Goal: Task Accomplishment & Management: Use online tool/utility

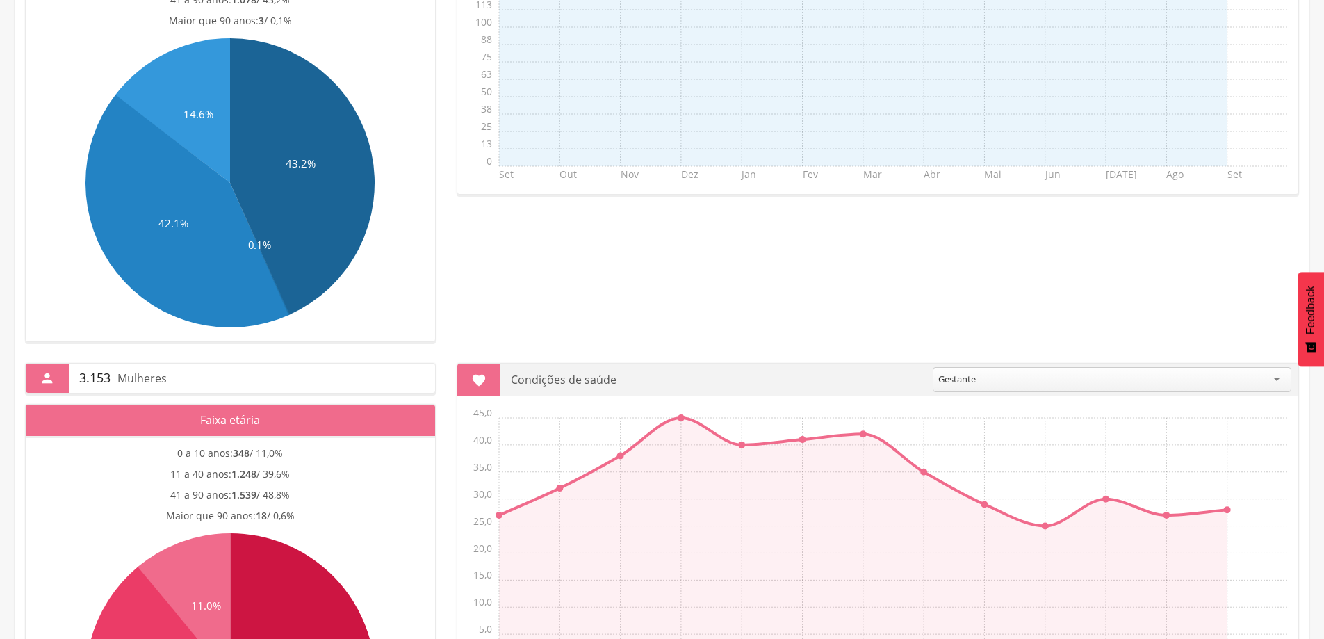
scroll to position [348, 0]
click at [1271, 381] on div "Gestante" at bounding box center [1112, 379] width 359 height 25
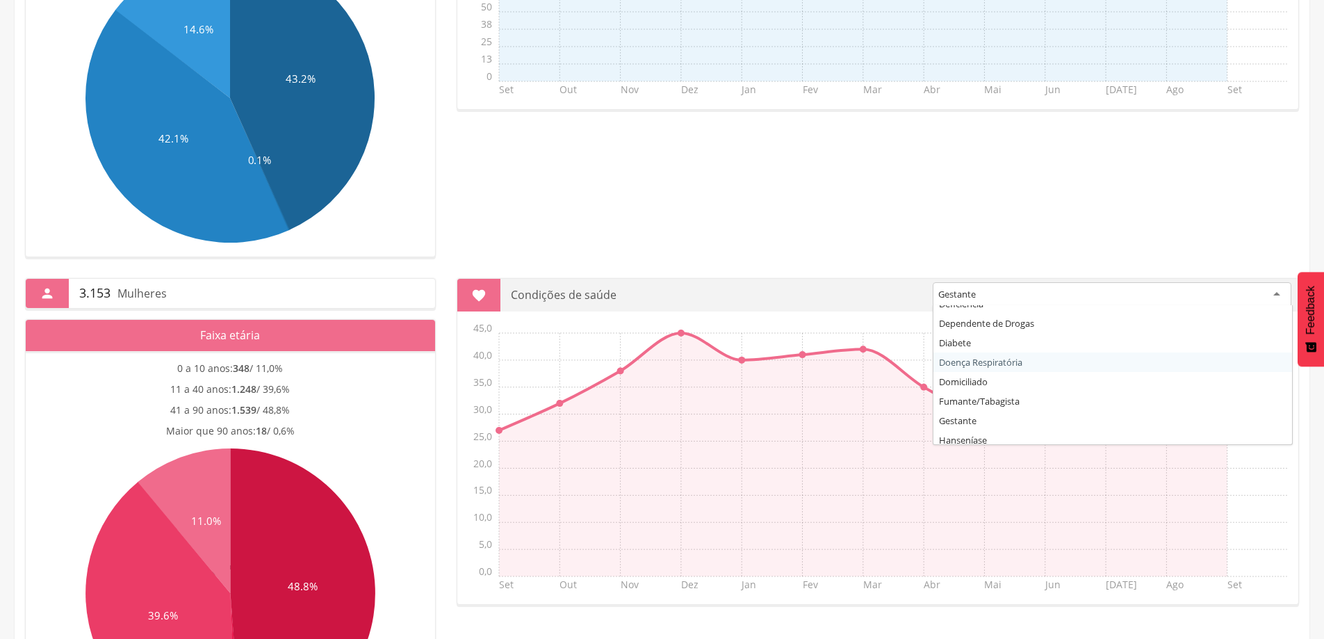
scroll to position [133, 0]
click at [958, 357] on section " Condições de saúde ******** Gestante Acamado Alcoolismo Câncer Deficiência De…" at bounding box center [878, 441] width 842 height 327
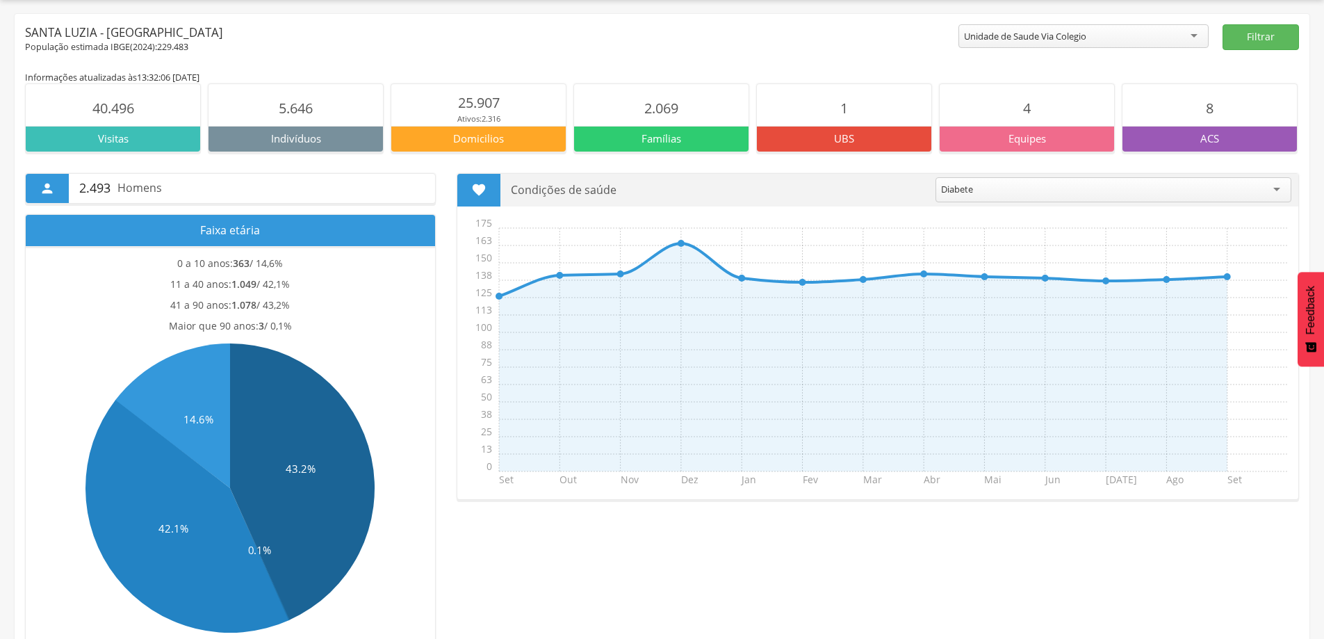
scroll to position [0, 0]
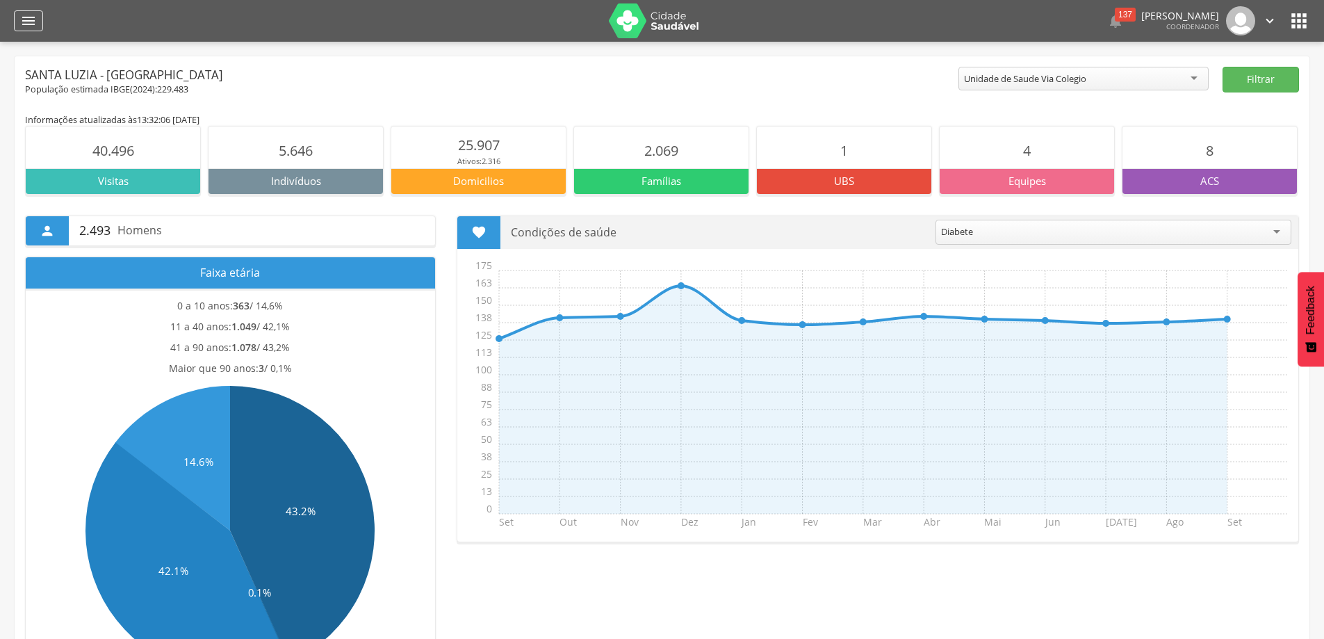
click at [21, 14] on icon "" at bounding box center [28, 21] width 17 height 17
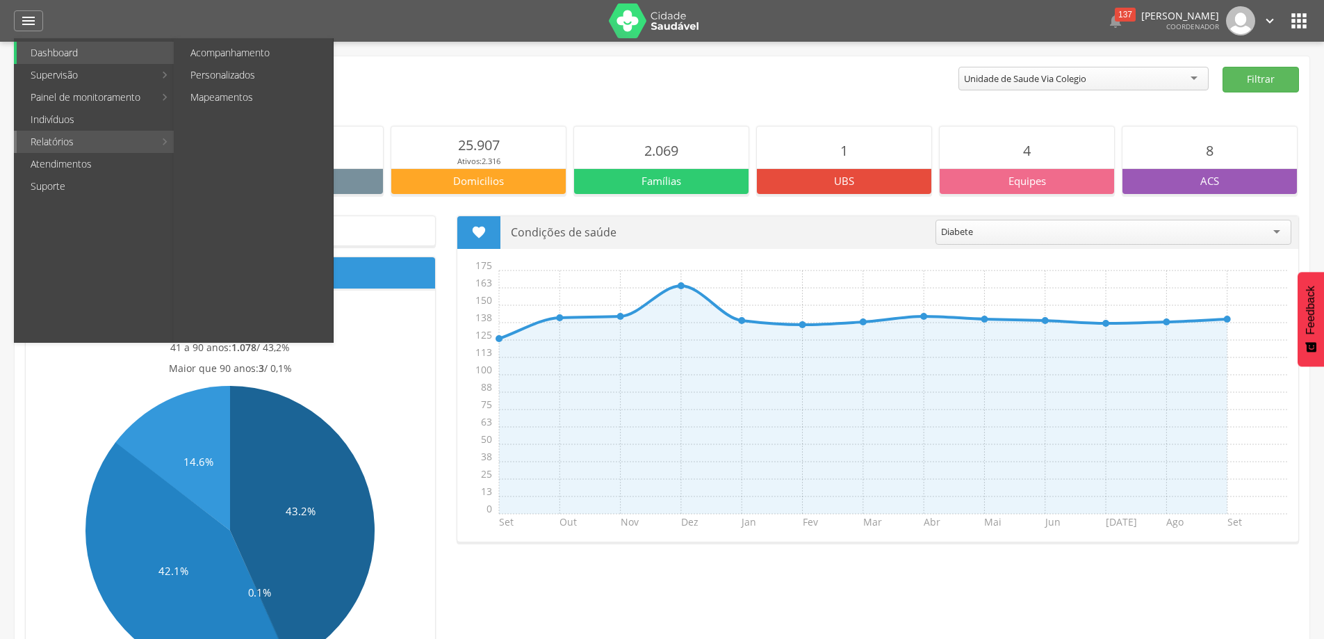
click at [64, 143] on link "Relatórios" at bounding box center [86, 142] width 138 height 22
click at [233, 69] on link "Personalizados" at bounding box center [255, 75] width 156 height 22
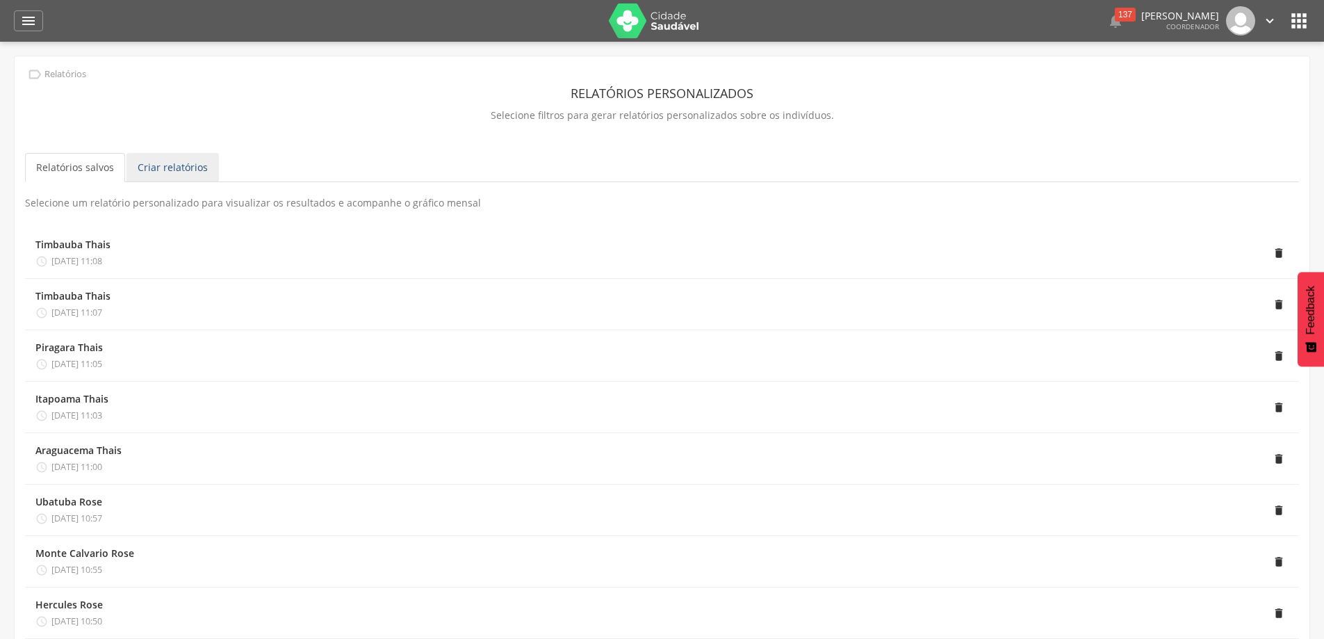
click at [188, 172] on link "Criar relatórios" at bounding box center [173, 167] width 92 height 29
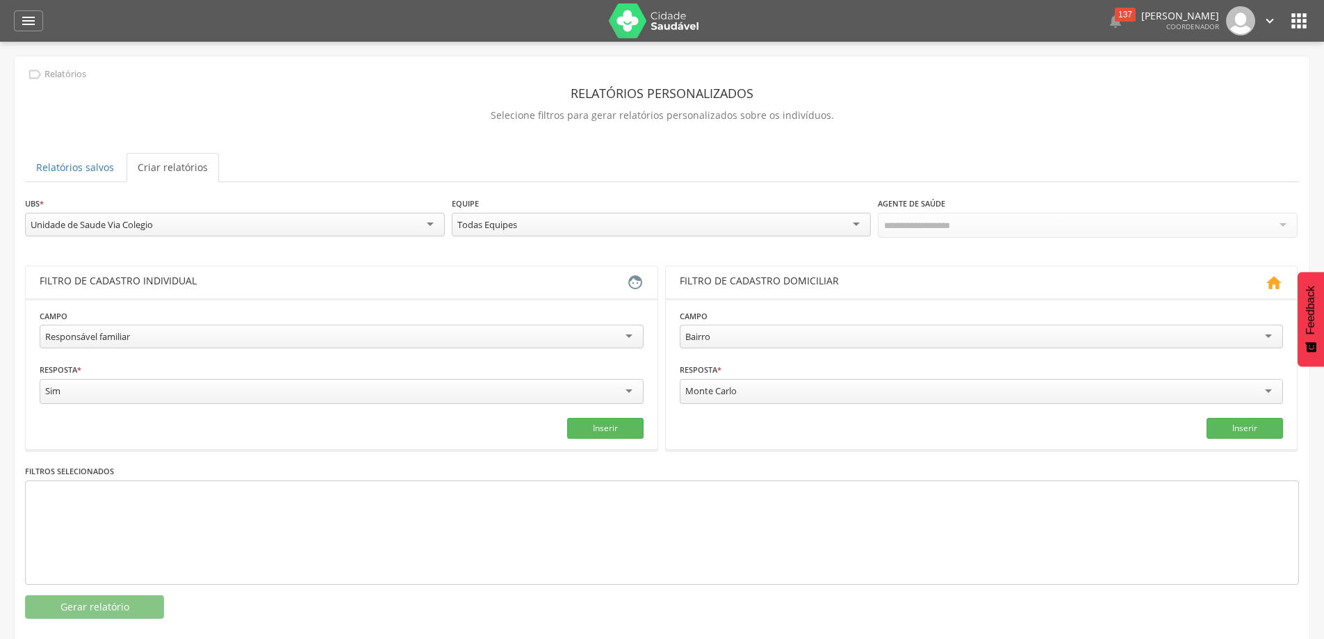
click at [623, 336] on div "Responsável familiar" at bounding box center [342, 337] width 604 height 24
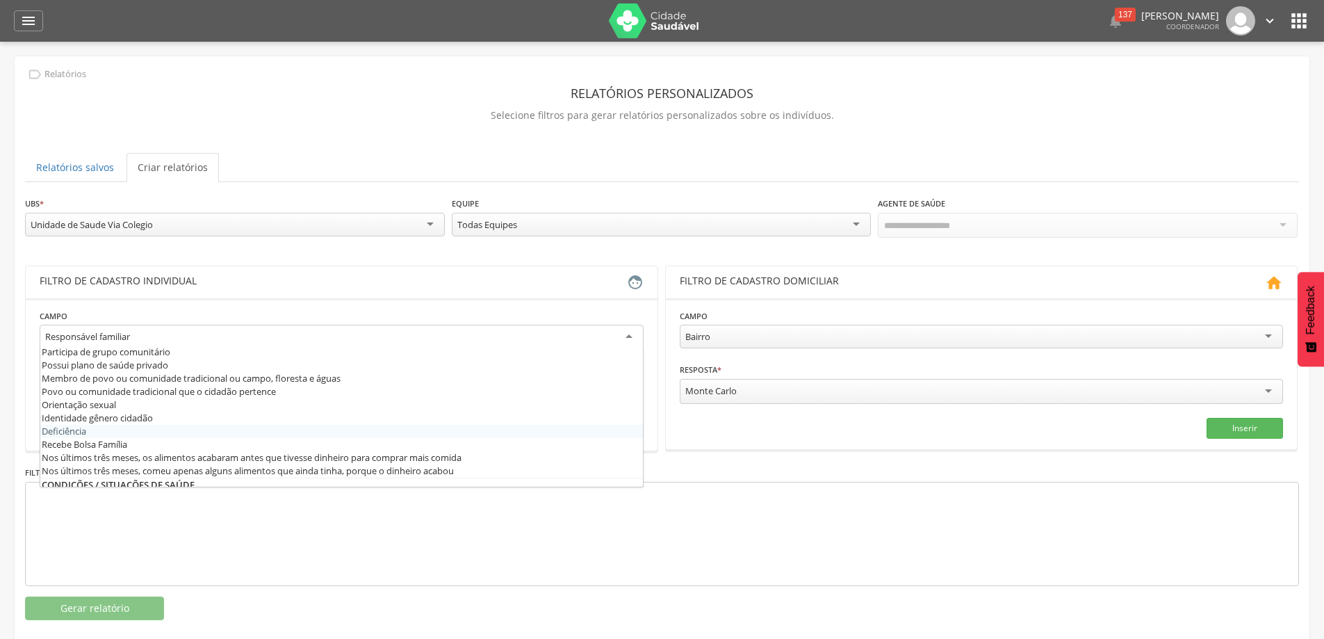
scroll to position [278, 0]
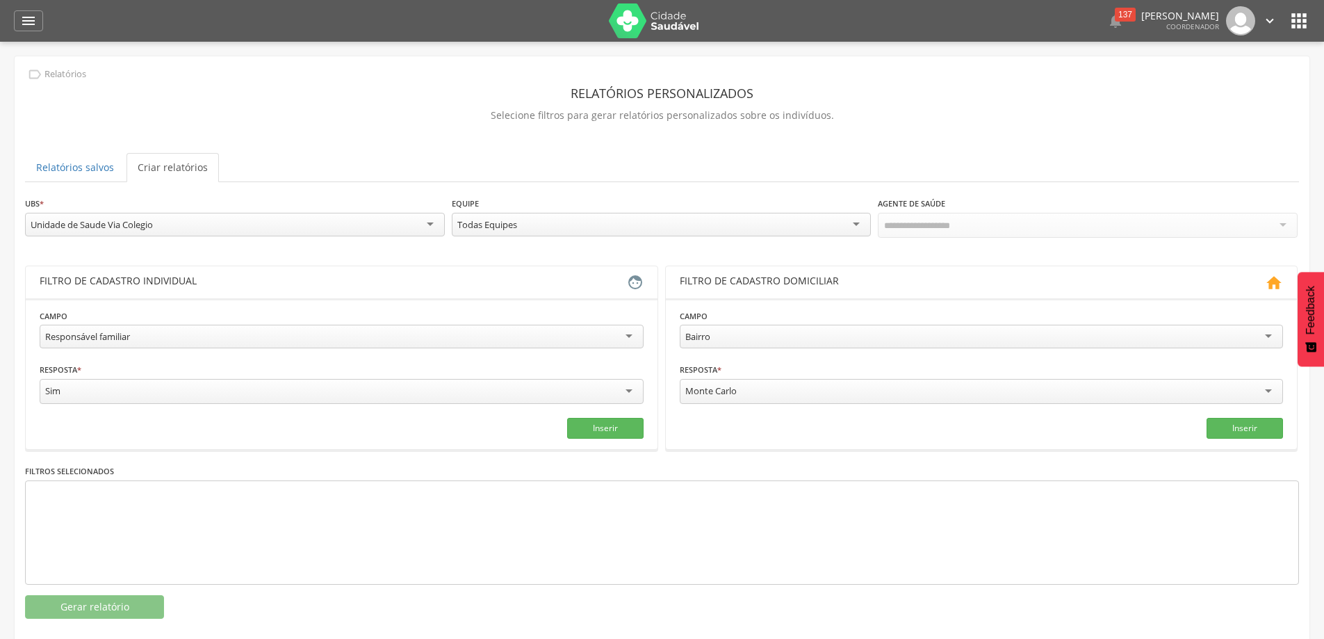
drag, startPoint x: 163, startPoint y: 338, endPoint x: 28, endPoint y: 336, distance: 134.9
click at [28, 336] on section "**********" at bounding box center [342, 373] width 632 height 151
click at [630, 337] on div "Responsável familiar" at bounding box center [342, 337] width 604 height 24
drag, startPoint x: 140, startPoint y: 334, endPoint x: 65, endPoint y: 336, distance: 74.4
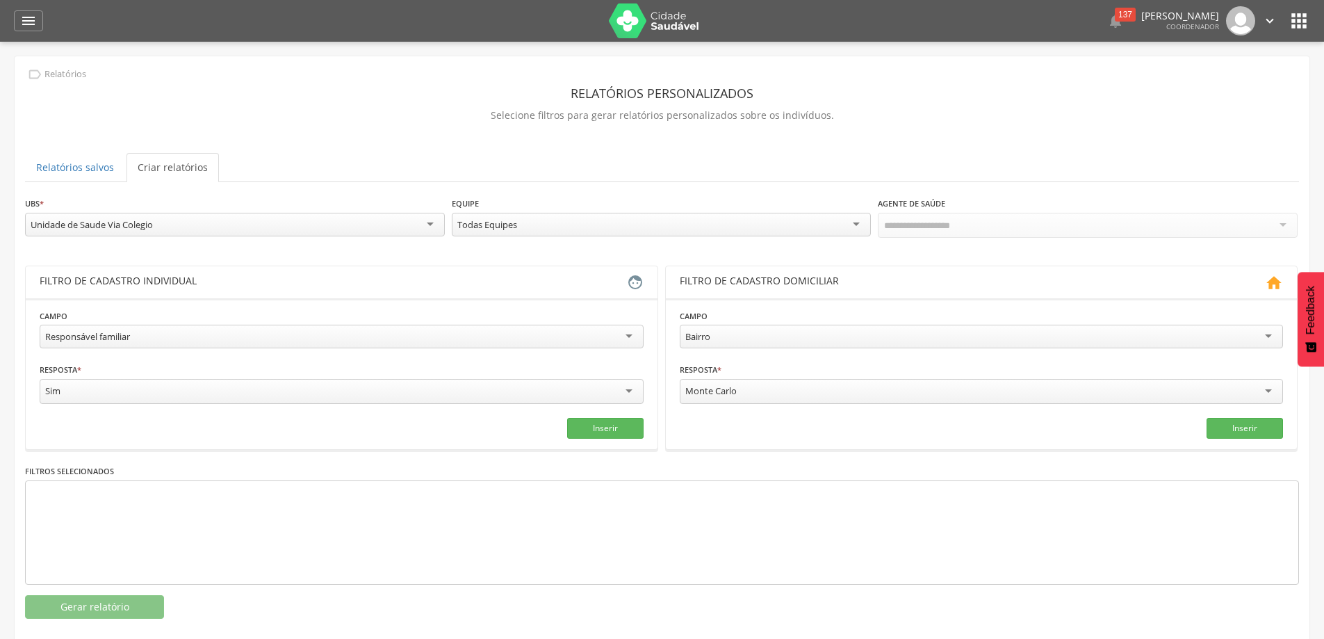
click at [65, 336] on div "Responsável familiar" at bounding box center [342, 337] width 604 height 24
click at [634, 340] on div "Responsável familiar" at bounding box center [342, 337] width 604 height 24
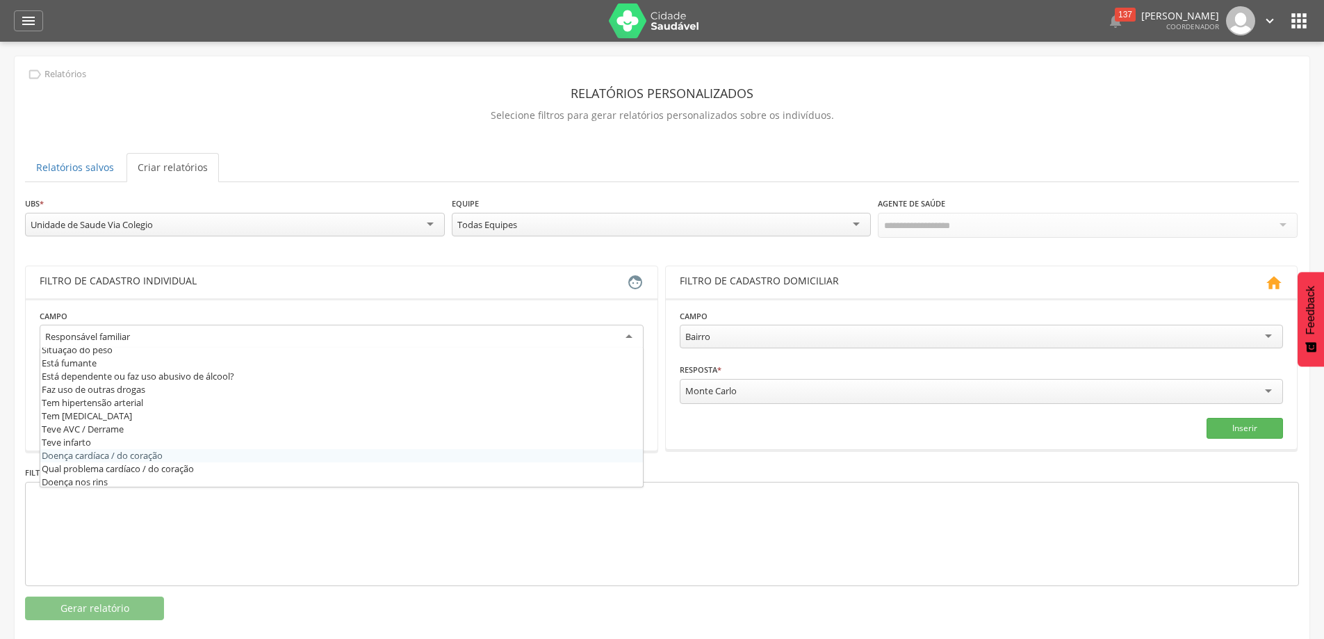
scroll to position [404, 0]
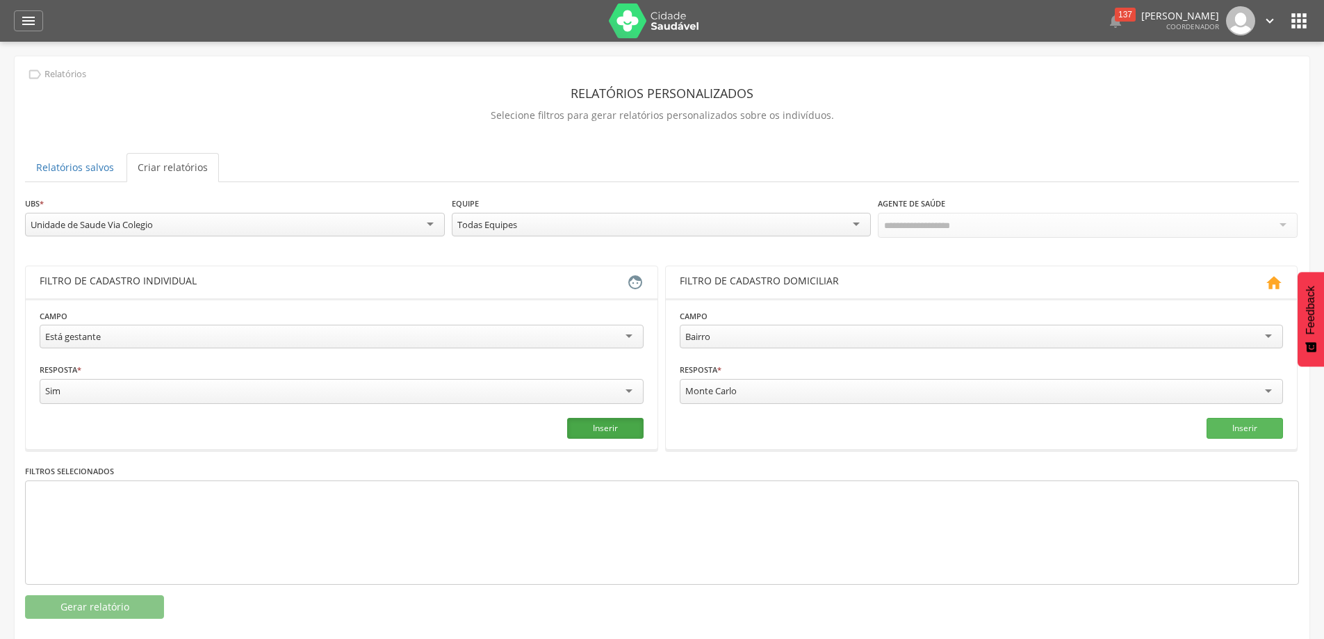
click at [594, 432] on button "Inserir" at bounding box center [605, 428] width 76 height 21
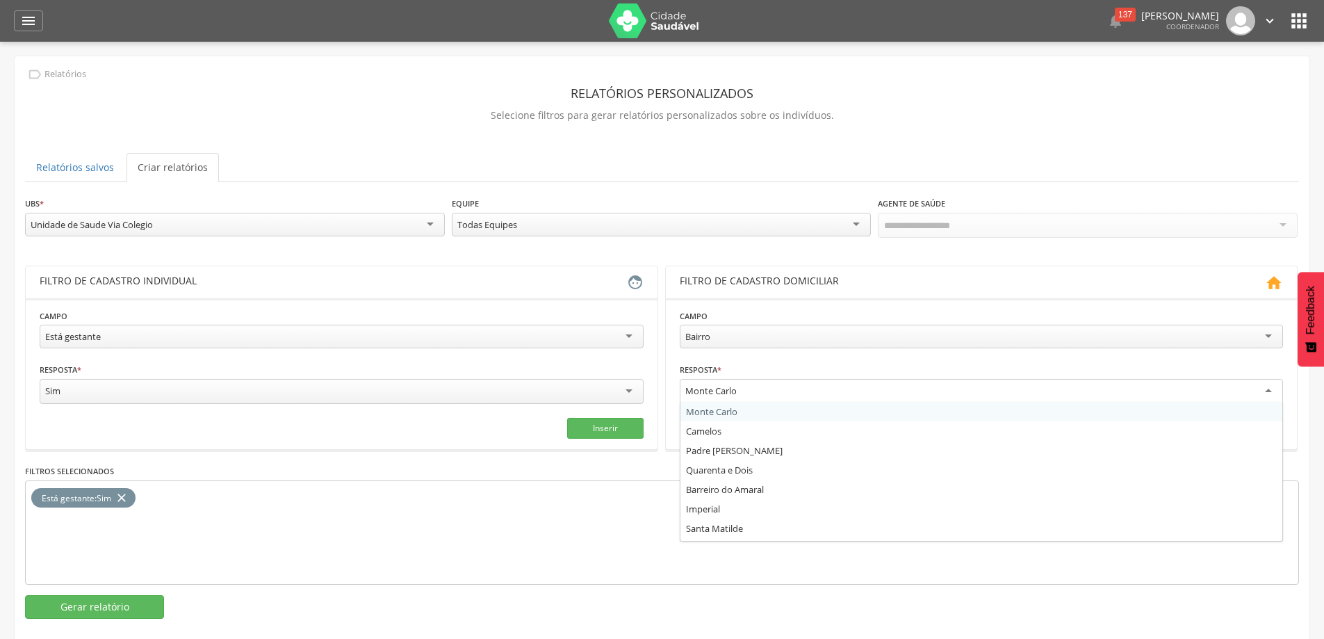
click at [1265, 389] on div "Monte Carlo" at bounding box center [982, 391] width 604 height 25
click at [1208, 325] on div "Bairro" at bounding box center [982, 337] width 604 height 24
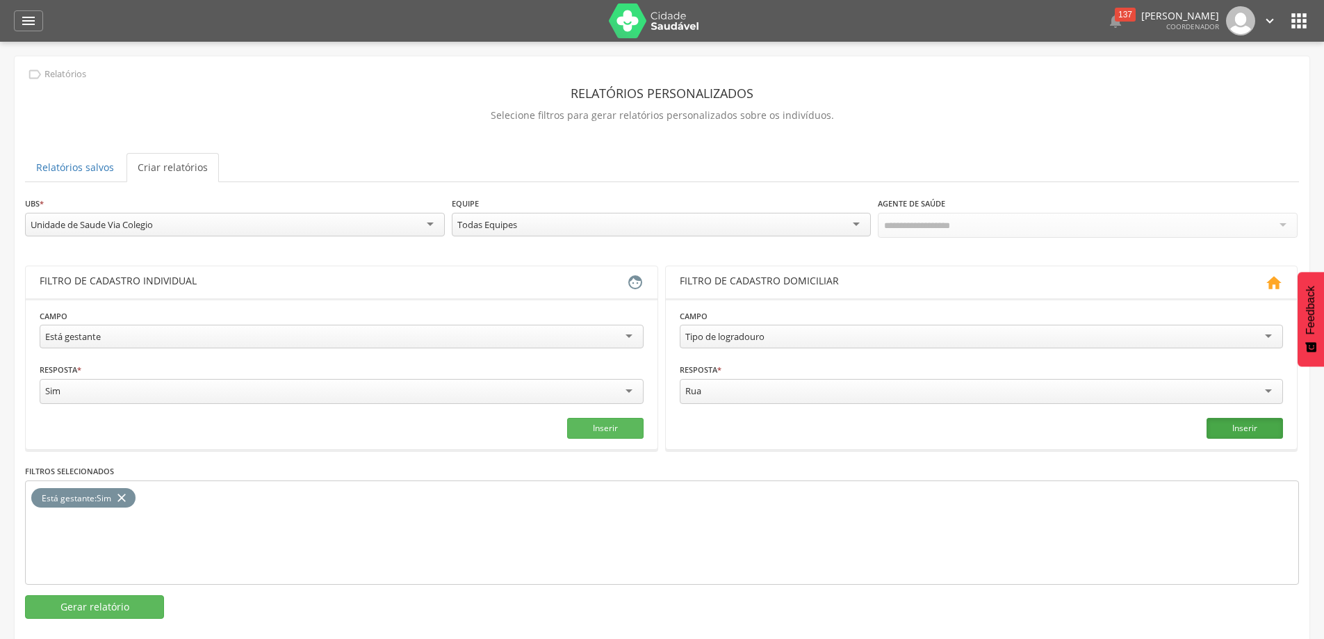
click at [1239, 419] on button "Inserir" at bounding box center [1245, 428] width 76 height 21
click at [130, 595] on button "Gerar relatório" at bounding box center [94, 607] width 139 height 24
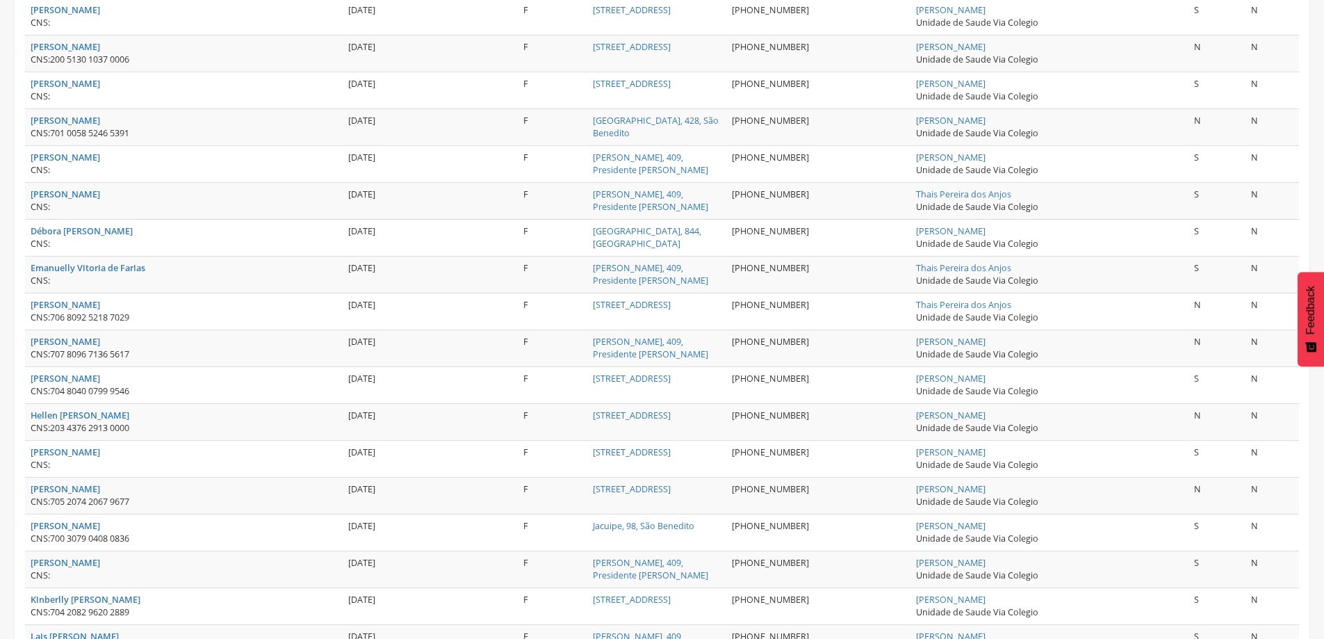
scroll to position [206, 0]
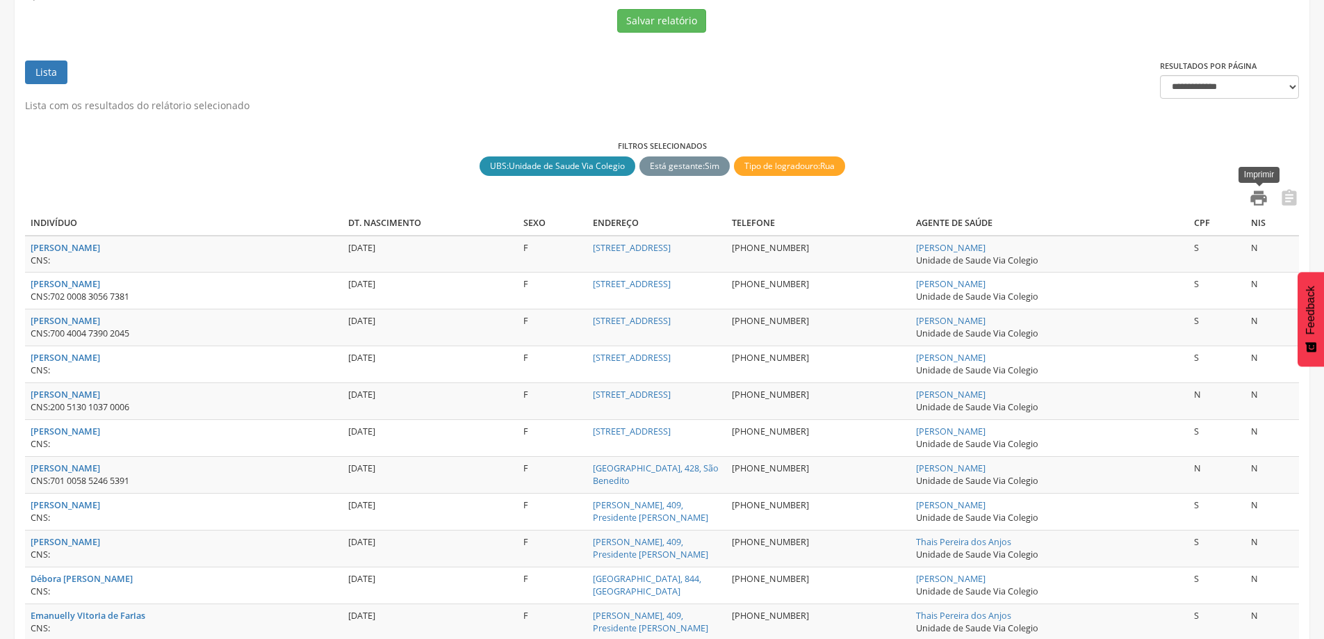
click at [1261, 199] on icon "" at bounding box center [1258, 197] width 19 height 19
